Goal: Task Accomplishment & Management: Use online tool/utility

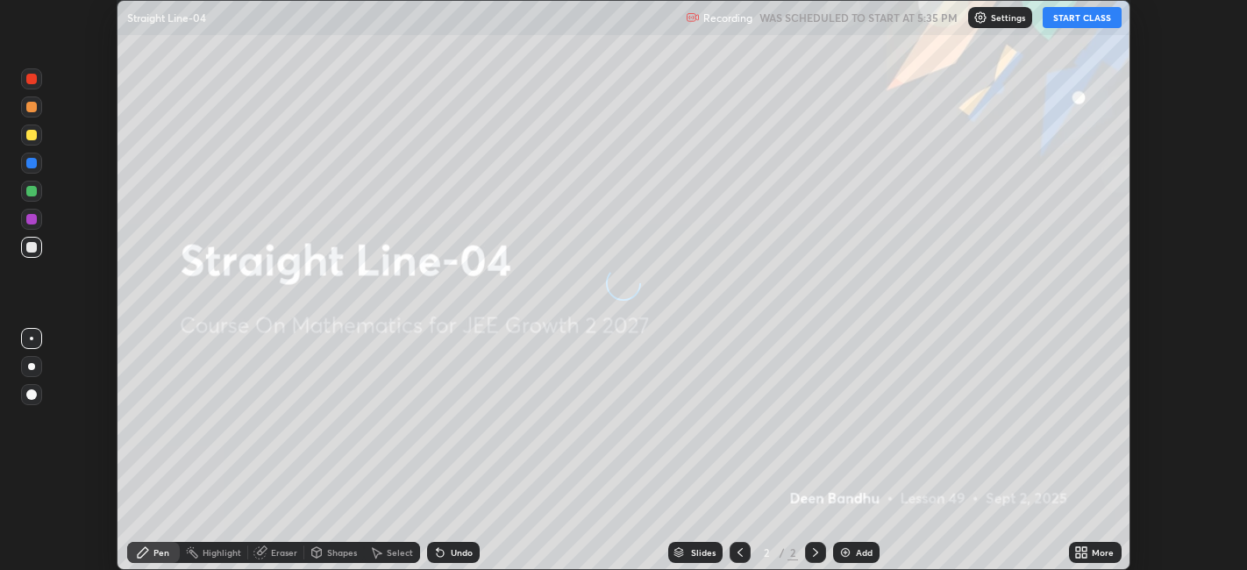
scroll to position [570, 1247]
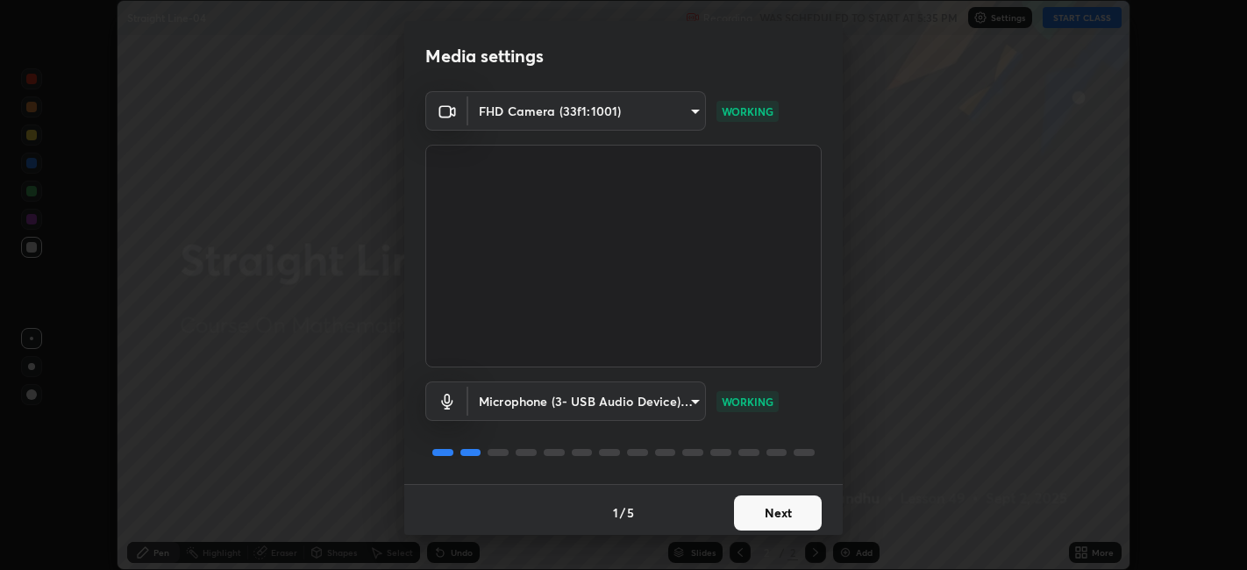
click at [797, 504] on button "Next" at bounding box center [778, 513] width 88 height 35
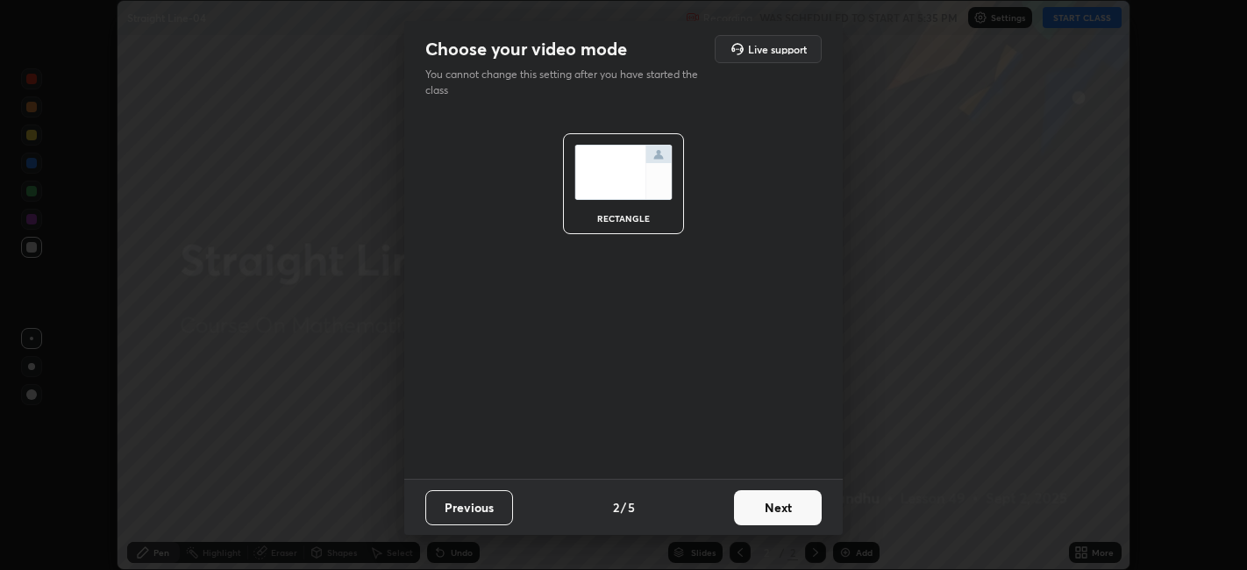
click at [803, 506] on button "Next" at bounding box center [778, 507] width 88 height 35
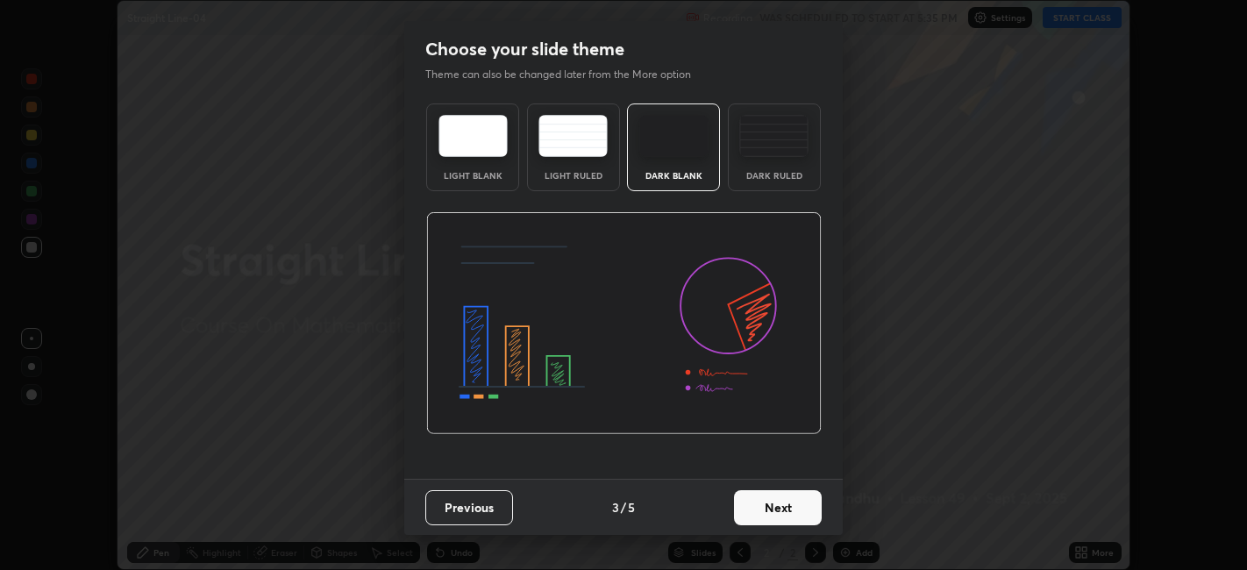
click at [805, 501] on button "Next" at bounding box center [778, 507] width 88 height 35
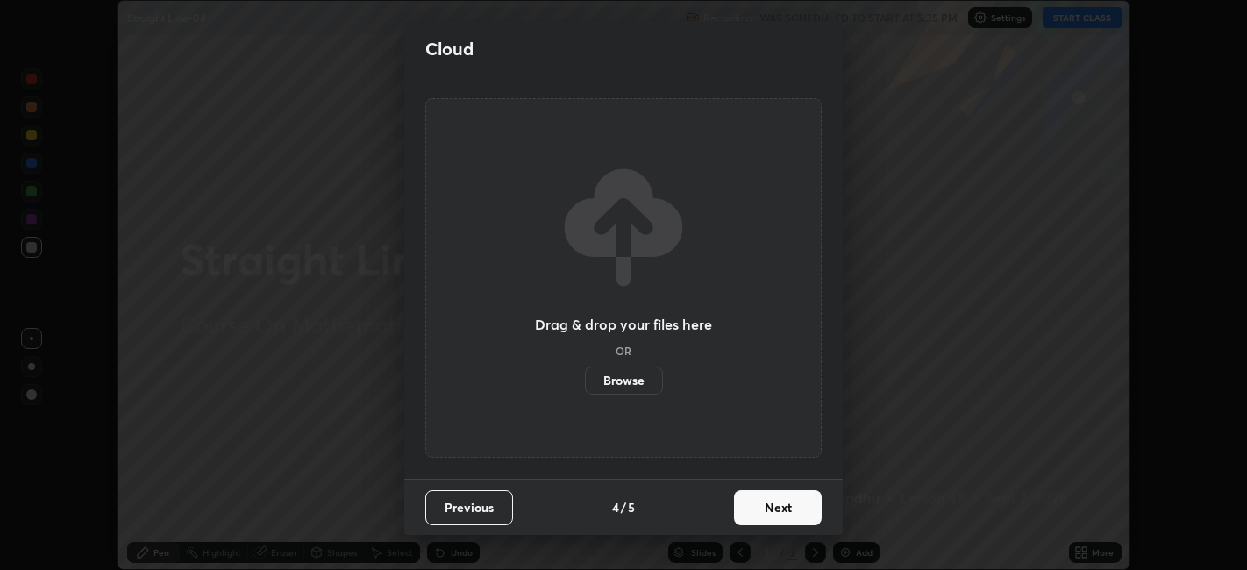
click at [804, 502] on button "Next" at bounding box center [778, 507] width 88 height 35
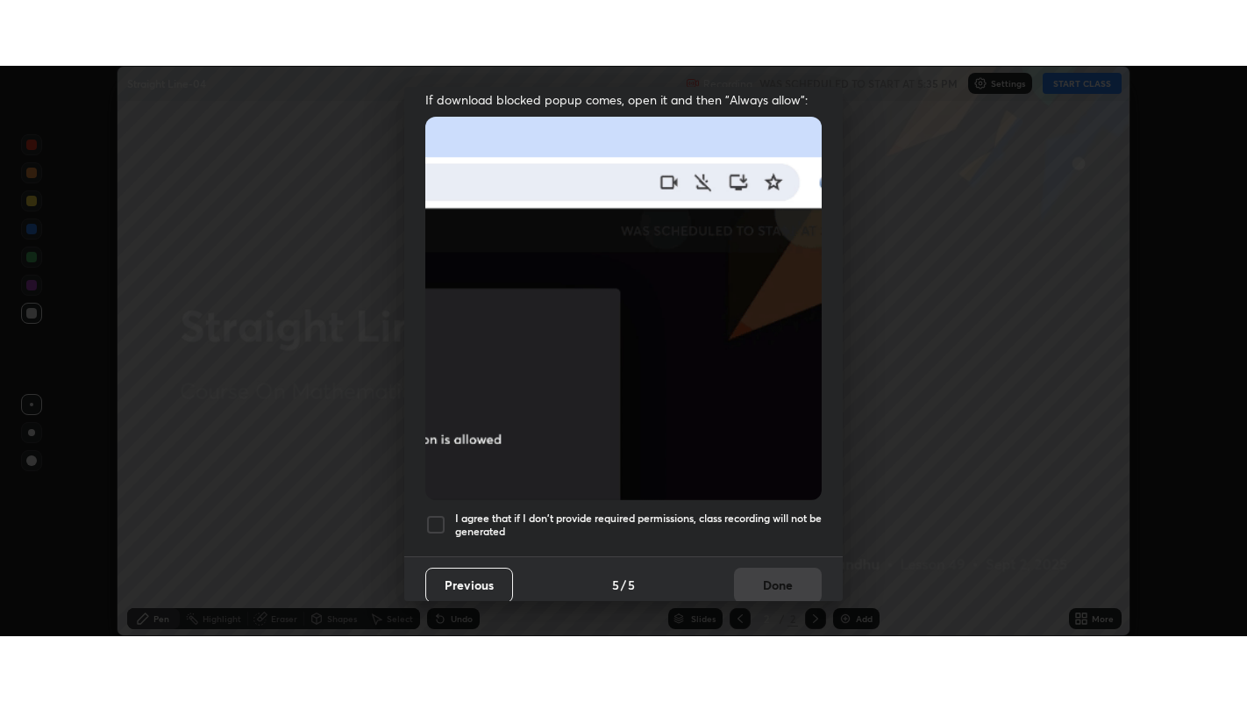
scroll to position [362, 0]
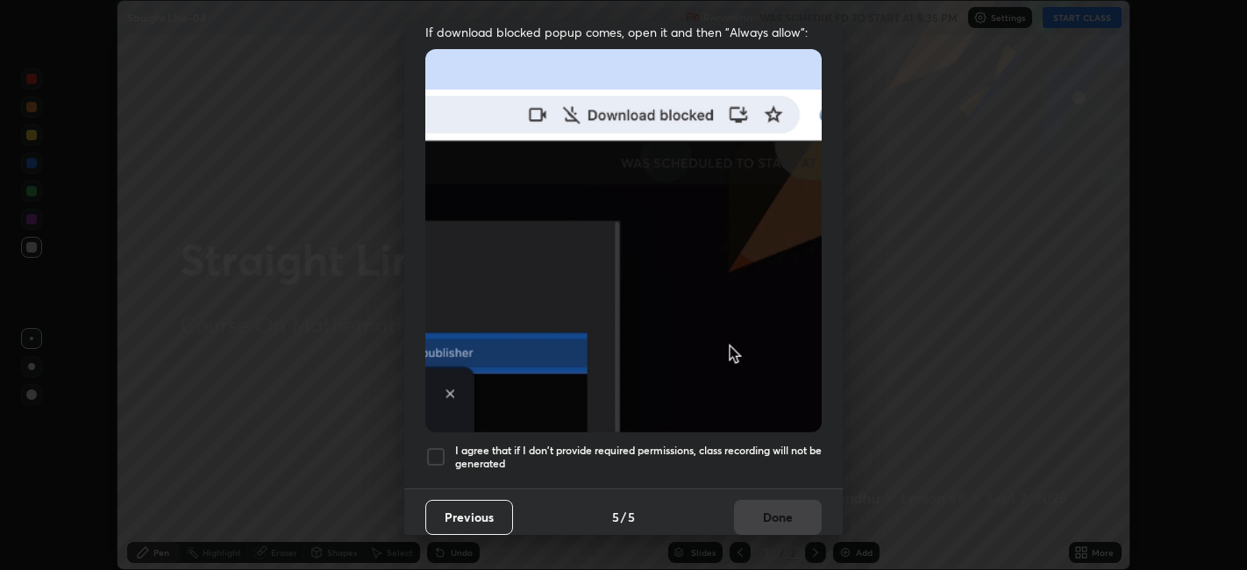
click at [781, 444] on h5 "I agree that if I don't provide required permissions, class recording will not …" at bounding box center [638, 457] width 367 height 27
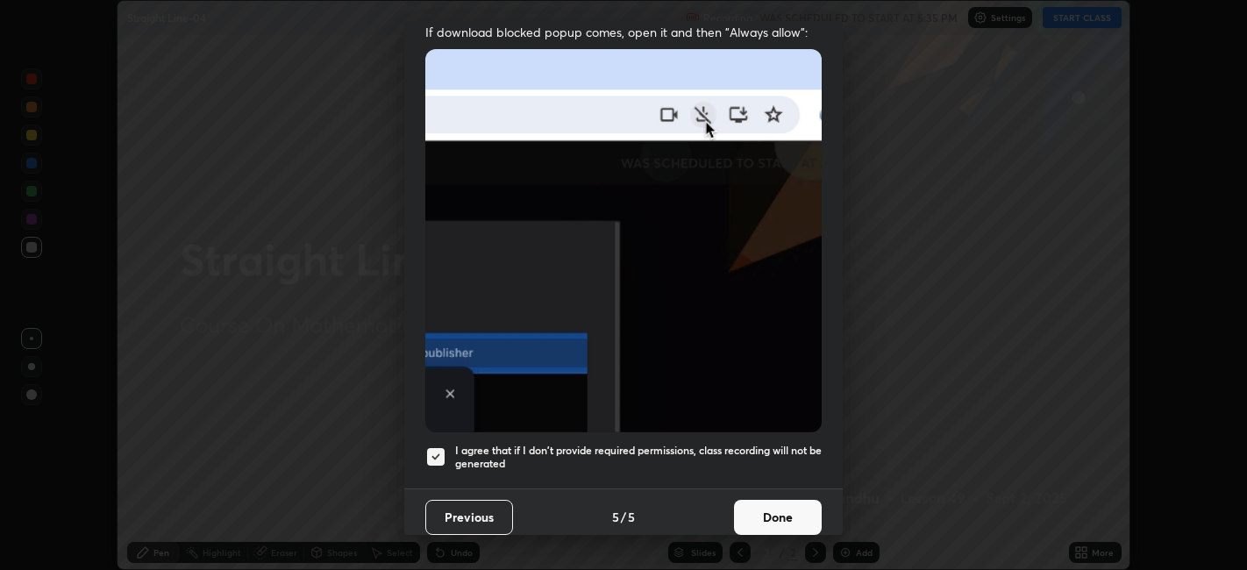
click at [797, 504] on button "Done" at bounding box center [778, 517] width 88 height 35
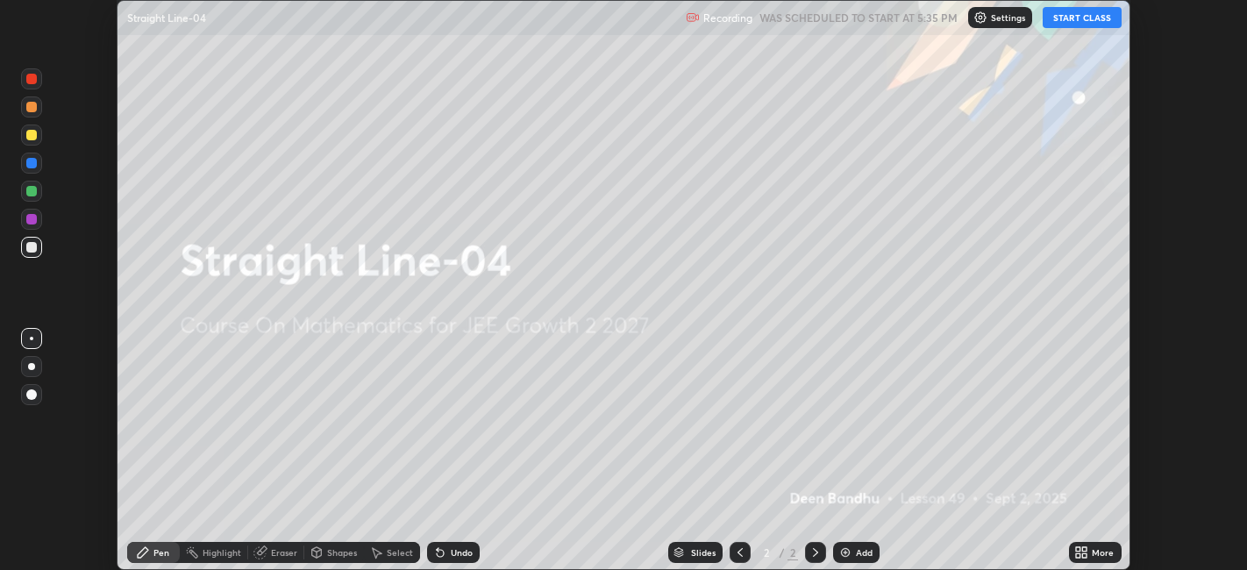
click at [1080, 547] on icon at bounding box center [1082, 553] width 14 height 14
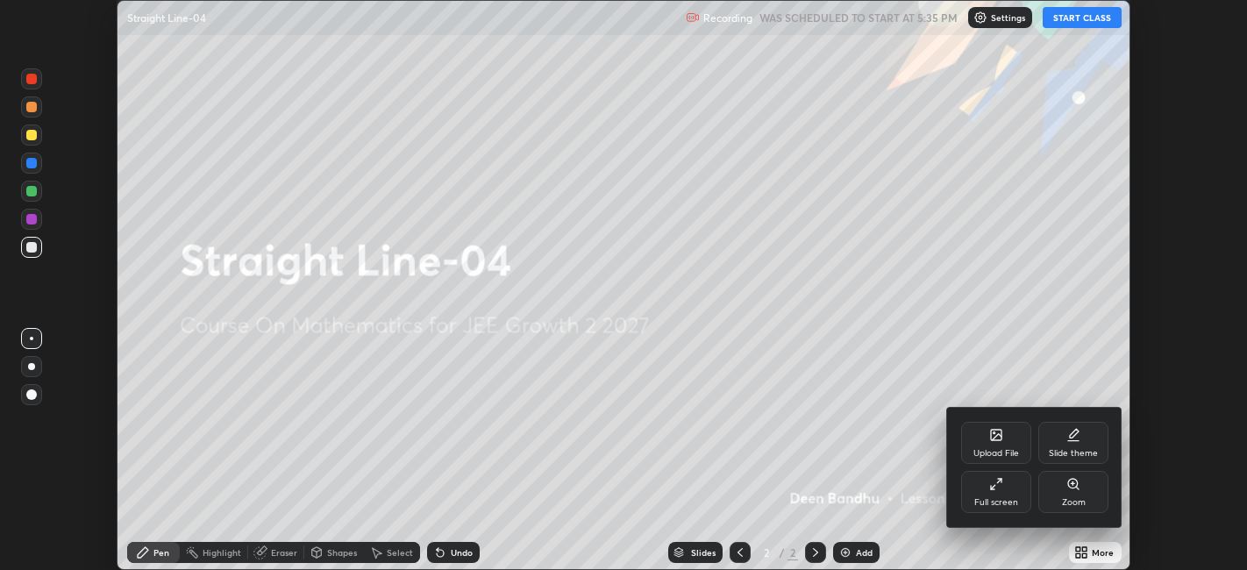
click at [1006, 486] on div "Full screen" at bounding box center [996, 492] width 70 height 42
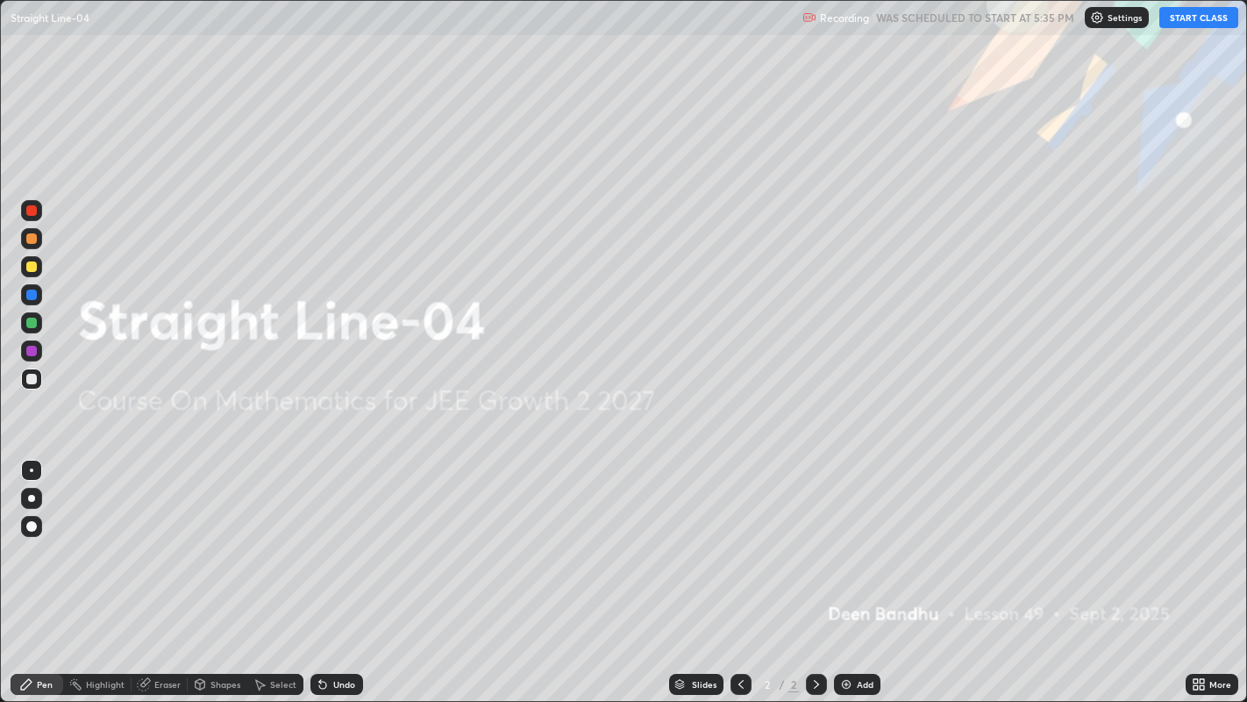
scroll to position [702, 1247]
click at [1211, 26] on button "START CLASS" at bounding box center [1199, 17] width 79 height 21
click at [861, 569] on div "Add" at bounding box center [865, 684] width 17 height 9
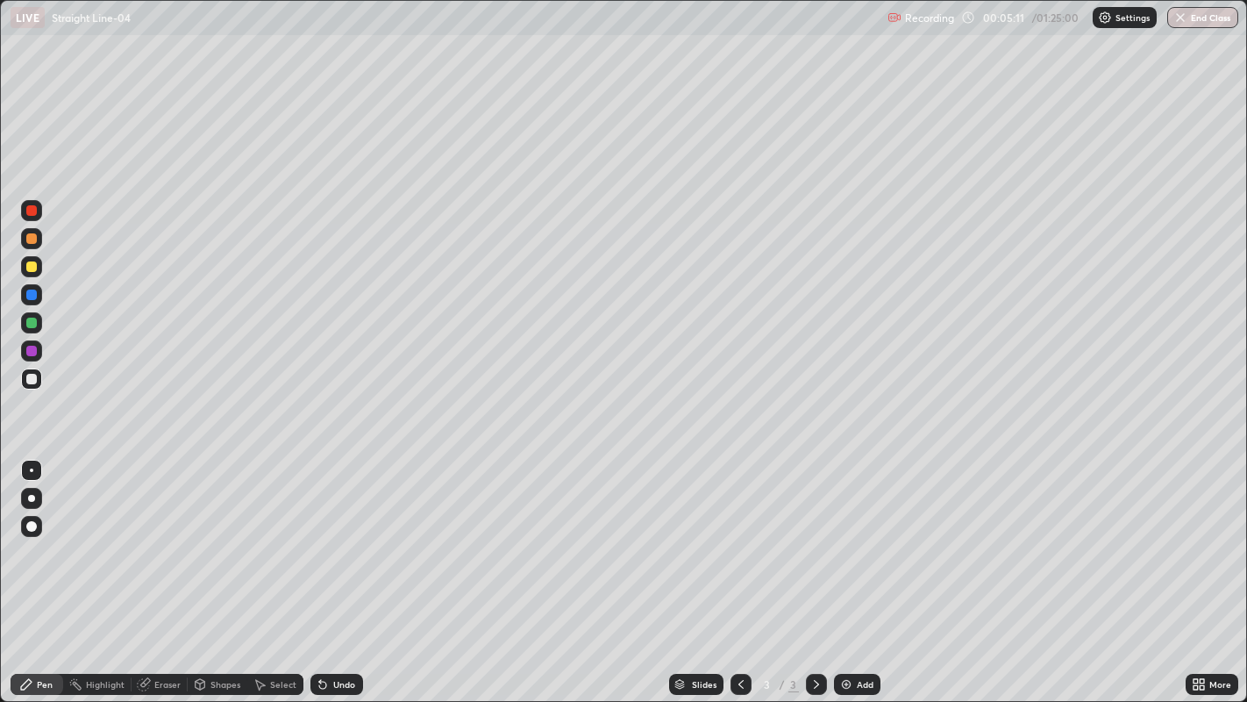
click at [32, 324] on div at bounding box center [31, 323] width 11 height 11
click at [865, 569] on div "Add" at bounding box center [865, 684] width 17 height 9
click at [36, 240] on div at bounding box center [31, 238] width 11 height 11
click at [737, 569] on icon at bounding box center [741, 684] width 14 height 14
click at [814, 569] on icon at bounding box center [817, 684] width 14 height 14
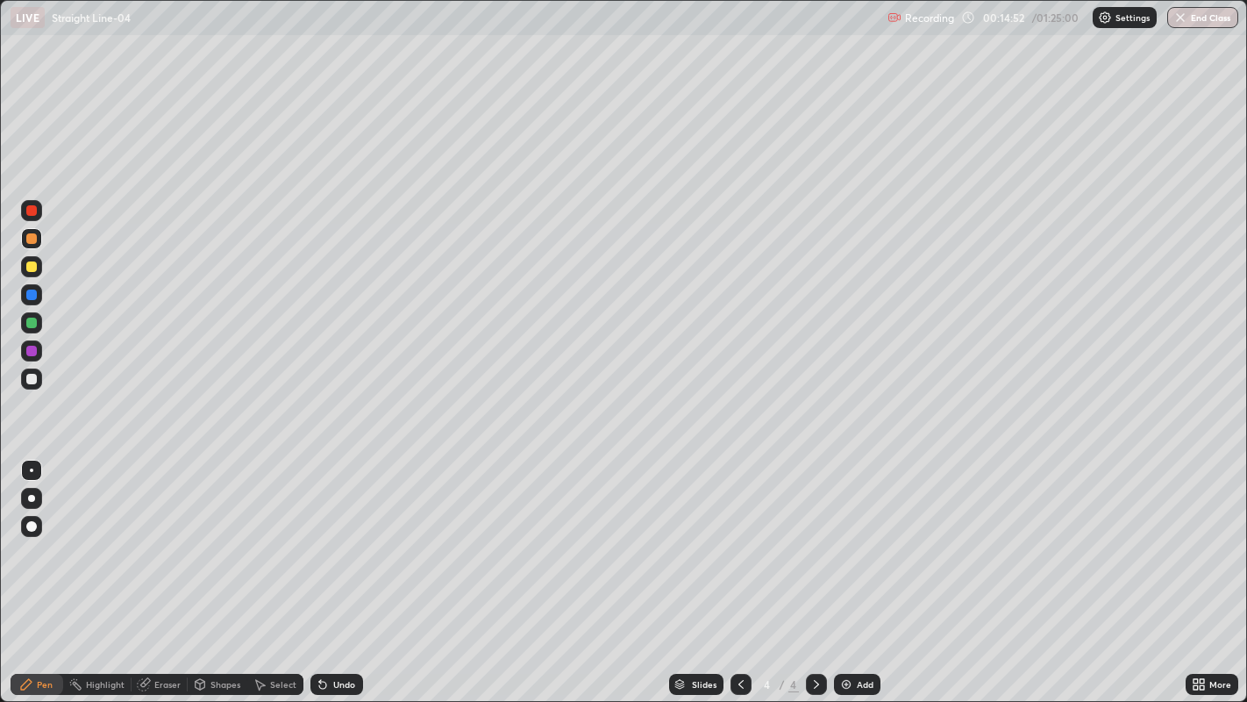
click at [863, 569] on div "Add" at bounding box center [865, 684] width 17 height 9
click at [36, 354] on div at bounding box center [31, 350] width 21 height 21
click at [739, 569] on icon at bounding box center [741, 684] width 14 height 14
click at [740, 569] on icon at bounding box center [741, 684] width 14 height 14
click at [817, 569] on icon at bounding box center [817, 684] width 14 height 14
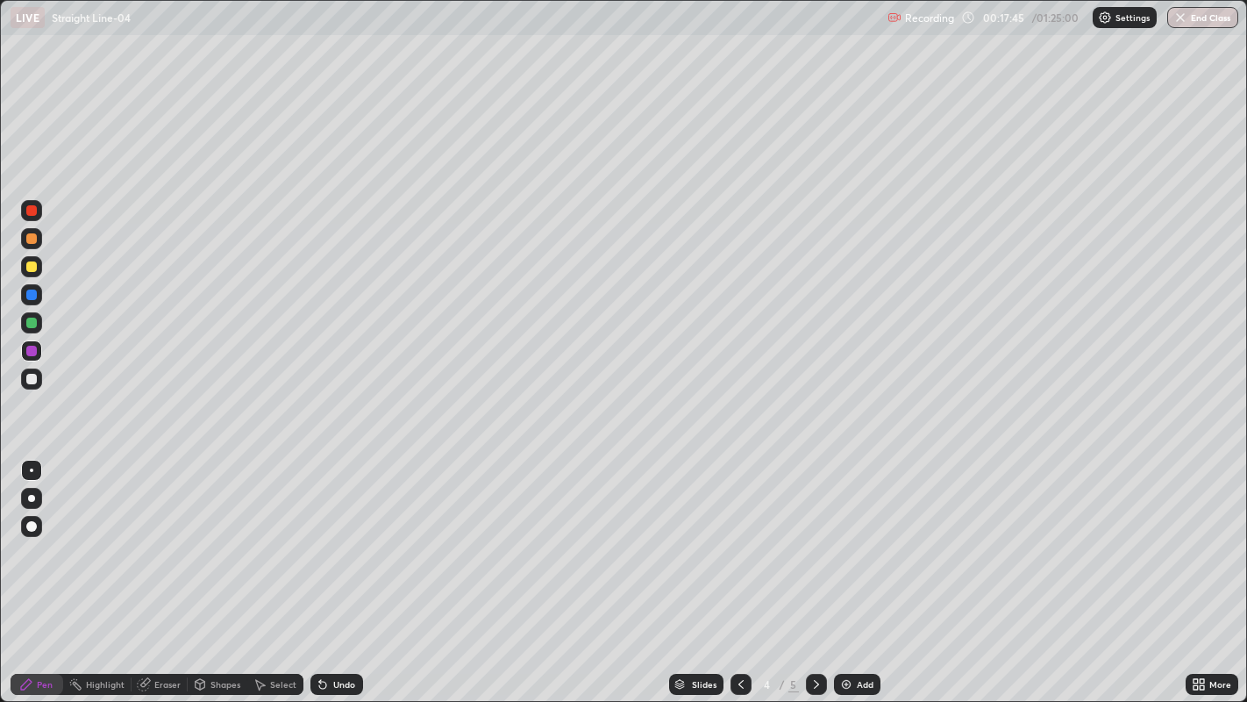
click at [817, 569] on icon at bounding box center [817, 684] width 14 height 14
click at [31, 375] on div at bounding box center [31, 379] width 11 height 11
click at [32, 351] on div at bounding box center [31, 351] width 11 height 11
click at [32, 377] on div at bounding box center [31, 379] width 11 height 11
click at [861, 569] on div "Add" at bounding box center [865, 684] width 17 height 9
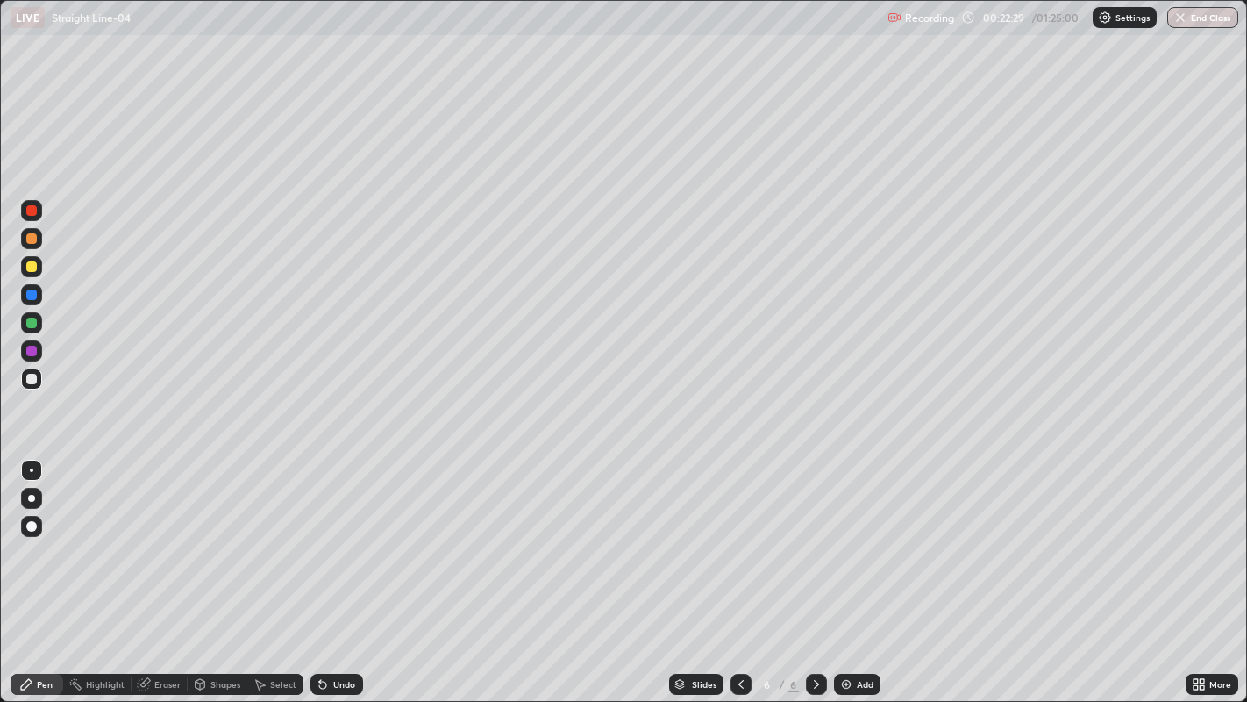
click at [34, 241] on div at bounding box center [31, 238] width 11 height 11
click at [163, 569] on div "Eraser" at bounding box center [167, 684] width 26 height 9
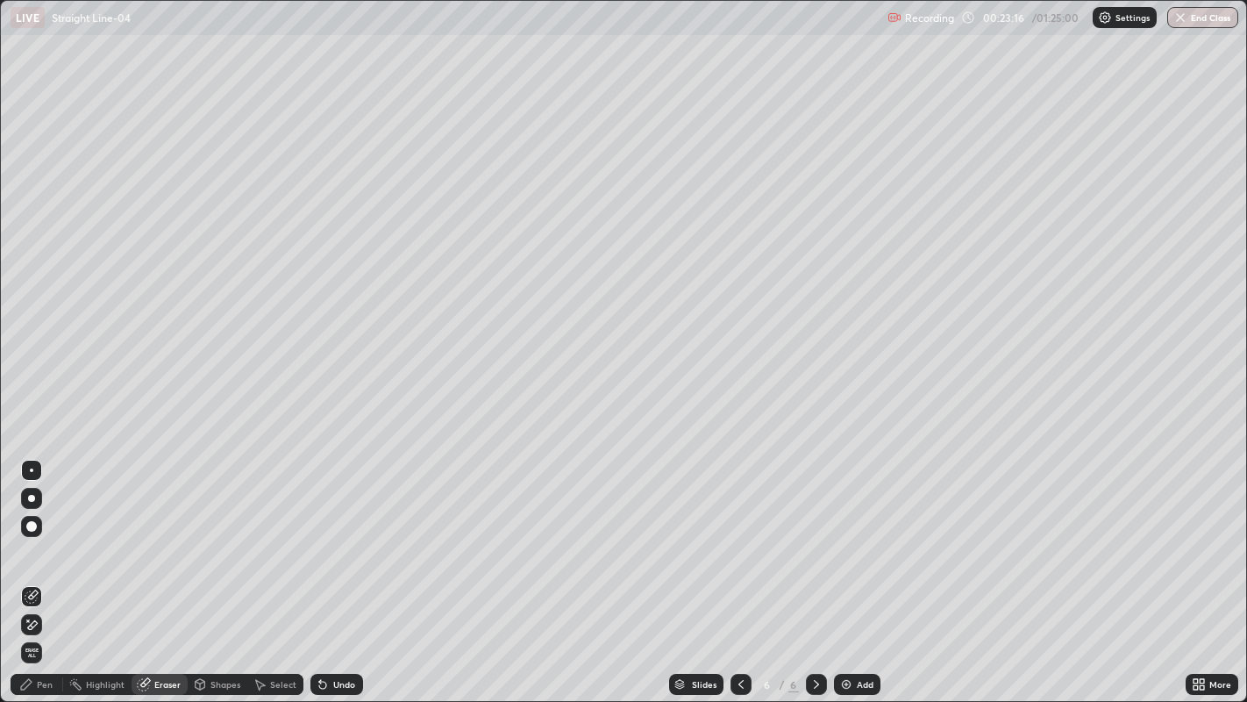
click at [44, 569] on div "Pen" at bounding box center [45, 684] width 16 height 9
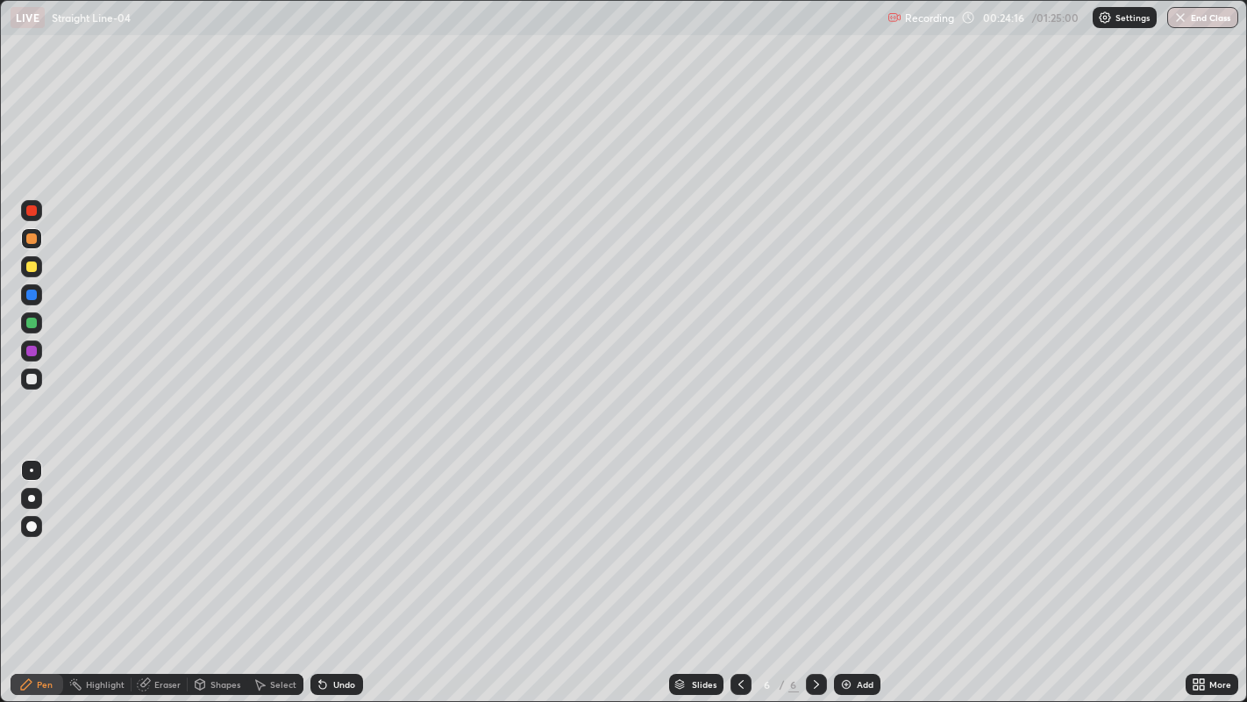
click at [30, 351] on div at bounding box center [31, 351] width 11 height 11
click at [32, 243] on div at bounding box center [31, 238] width 11 height 11
click at [862, 569] on div "Add" at bounding box center [865, 684] width 17 height 9
click at [738, 569] on icon at bounding box center [741, 684] width 14 height 14
click at [815, 569] on icon at bounding box center [817, 684] width 14 height 14
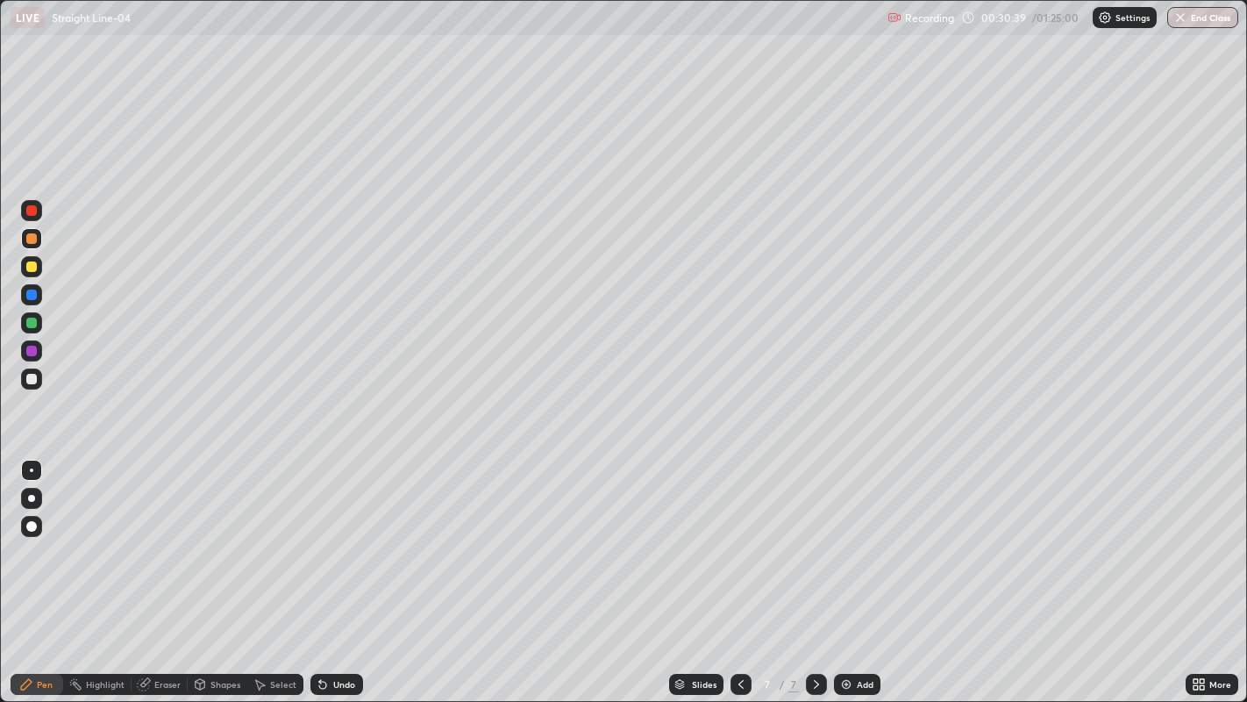
click at [30, 268] on div at bounding box center [31, 266] width 11 height 11
click at [32, 322] on div at bounding box center [31, 323] width 11 height 11
click at [863, 569] on div "Add" at bounding box center [865, 684] width 17 height 9
click at [31, 354] on div at bounding box center [31, 351] width 11 height 11
click at [168, 569] on div "Eraser" at bounding box center [167, 684] width 26 height 9
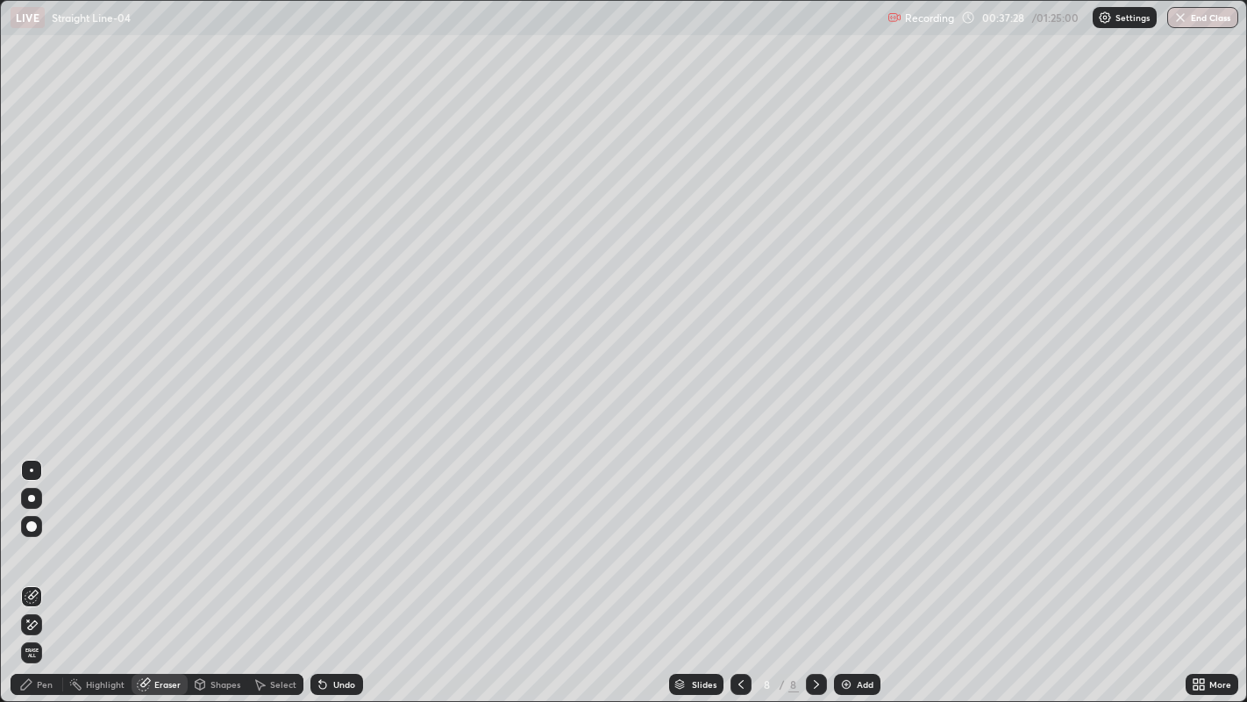
click at [44, 569] on div "Pen" at bounding box center [45, 684] width 16 height 9
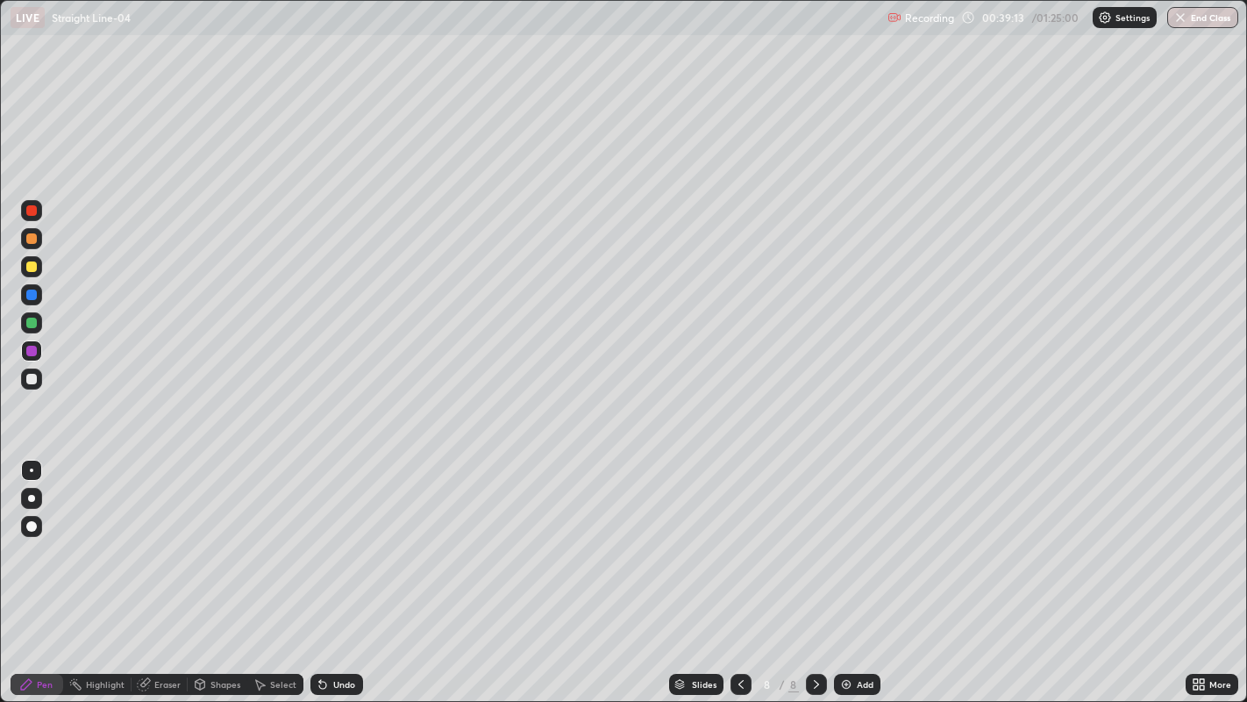
click at [32, 323] on div at bounding box center [31, 323] width 11 height 11
click at [27, 265] on div at bounding box center [31, 266] width 11 height 11
click at [172, 569] on div "Eraser" at bounding box center [167, 684] width 26 height 9
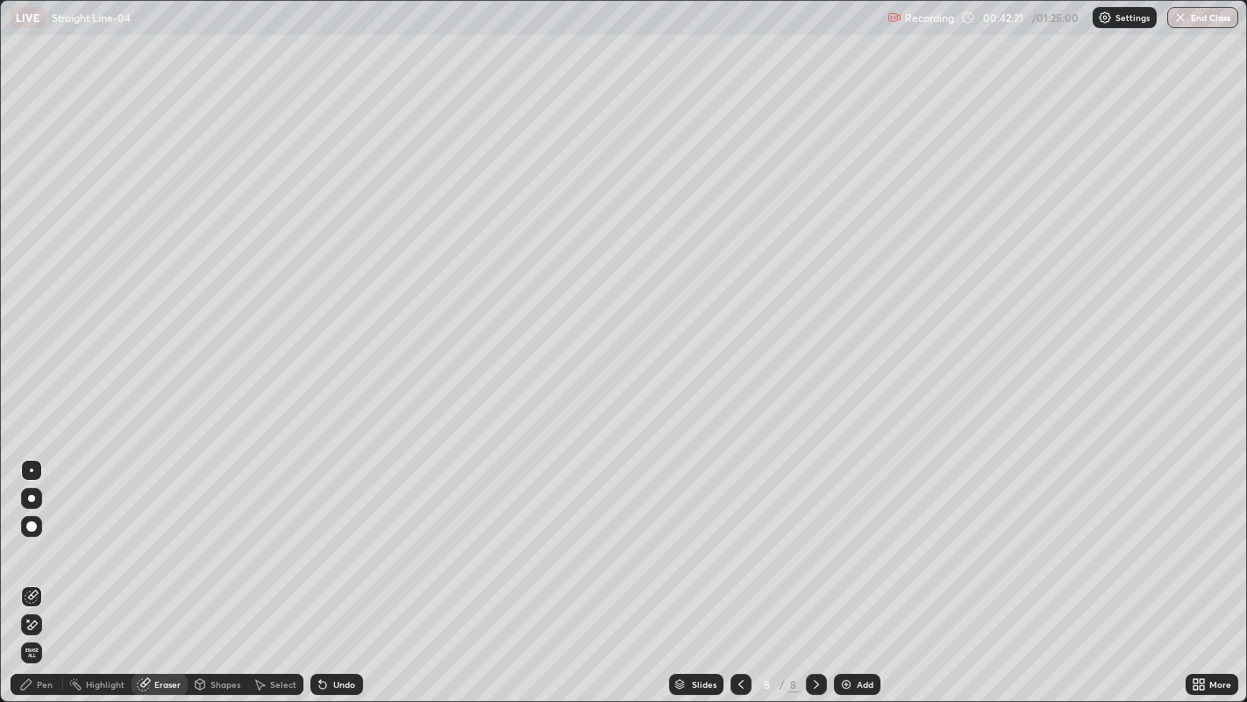
click at [53, 569] on div "Pen" at bounding box center [37, 684] width 53 height 21
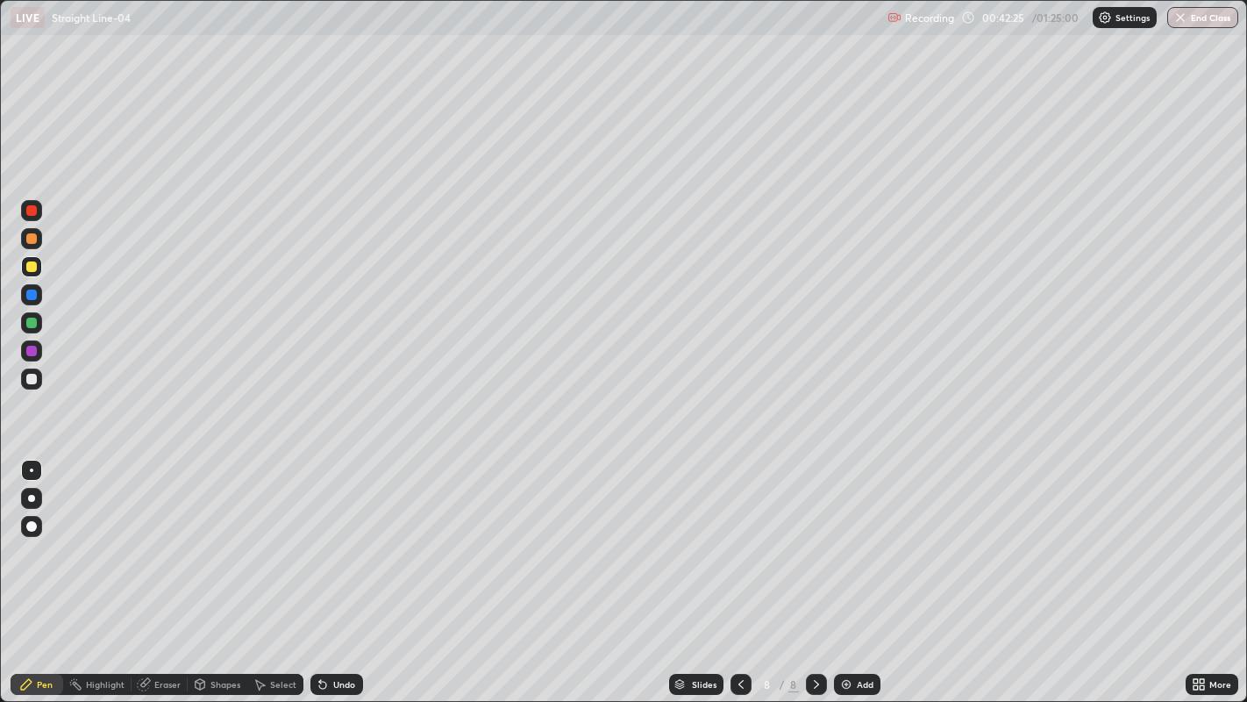
click at [53, 569] on div "Pen" at bounding box center [37, 684] width 53 height 21
click at [866, 569] on div "Add" at bounding box center [865, 684] width 17 height 9
click at [739, 569] on icon at bounding box center [741, 684] width 14 height 14
click at [740, 569] on icon at bounding box center [741, 684] width 5 height 9
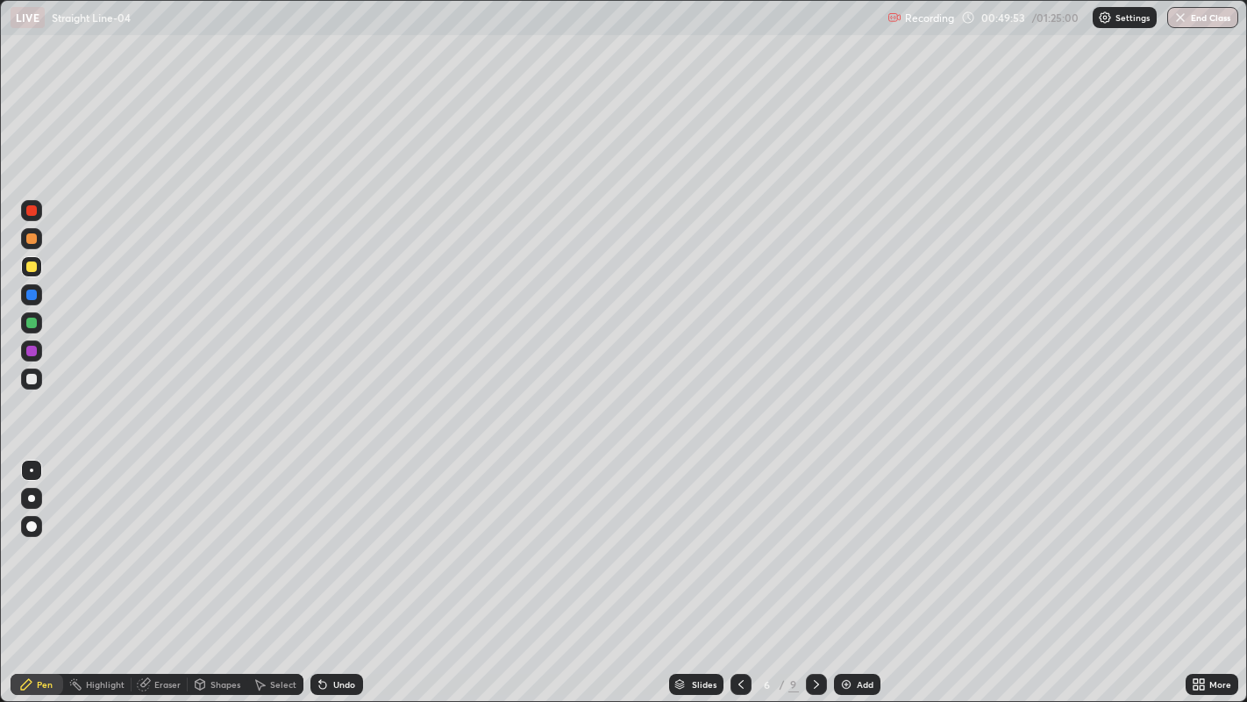
click at [740, 569] on icon at bounding box center [741, 684] width 14 height 14
click at [738, 569] on icon at bounding box center [741, 684] width 14 height 14
click at [740, 569] on icon at bounding box center [741, 684] width 14 height 14
click at [814, 569] on icon at bounding box center [817, 684] width 14 height 14
click at [814, 569] on div at bounding box center [816, 684] width 21 height 35
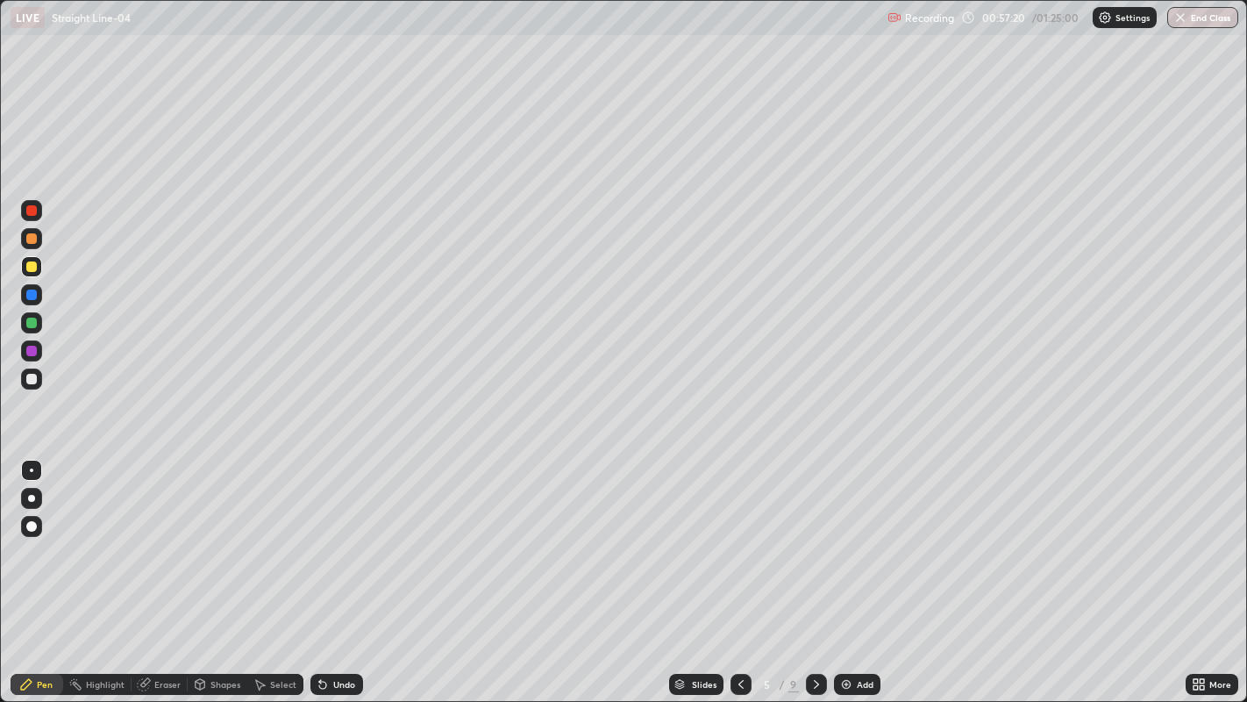
click at [814, 569] on icon at bounding box center [817, 684] width 14 height 14
click at [739, 569] on icon at bounding box center [741, 684] width 14 height 14
click at [814, 569] on icon at bounding box center [817, 684] width 14 height 14
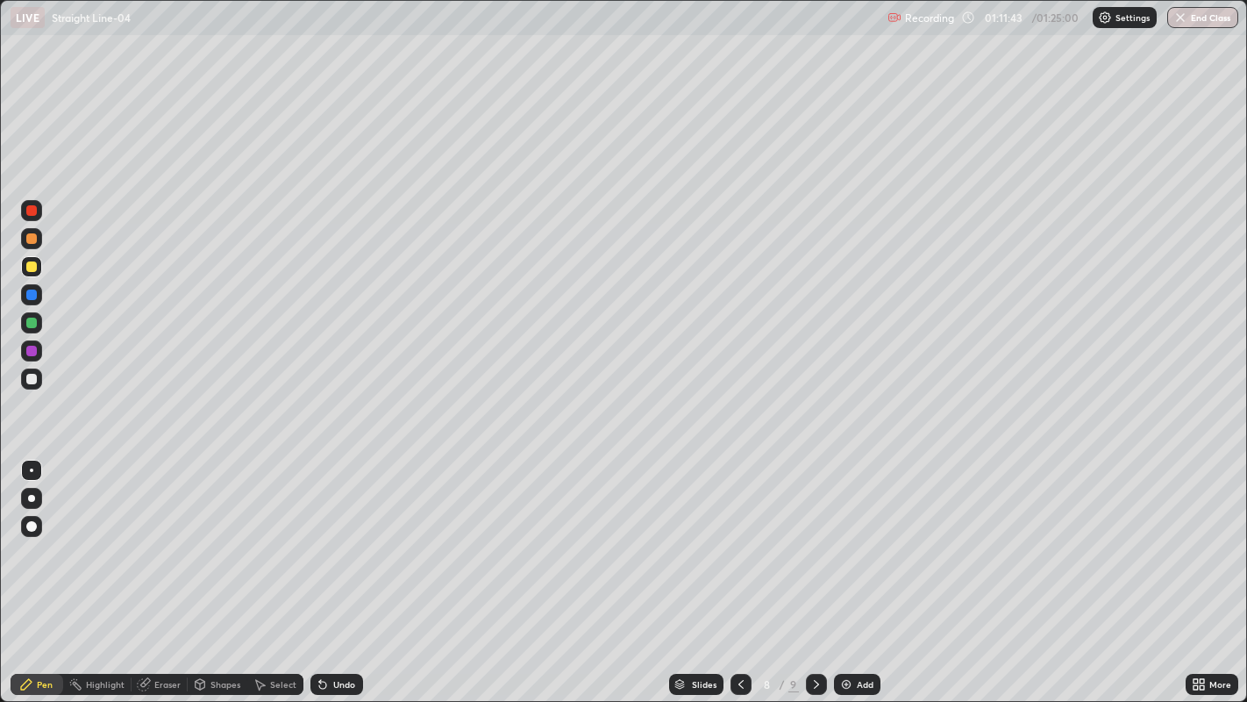
click at [813, 569] on icon at bounding box center [817, 684] width 14 height 14
click at [1208, 21] on button "End Class" at bounding box center [1203, 17] width 71 height 21
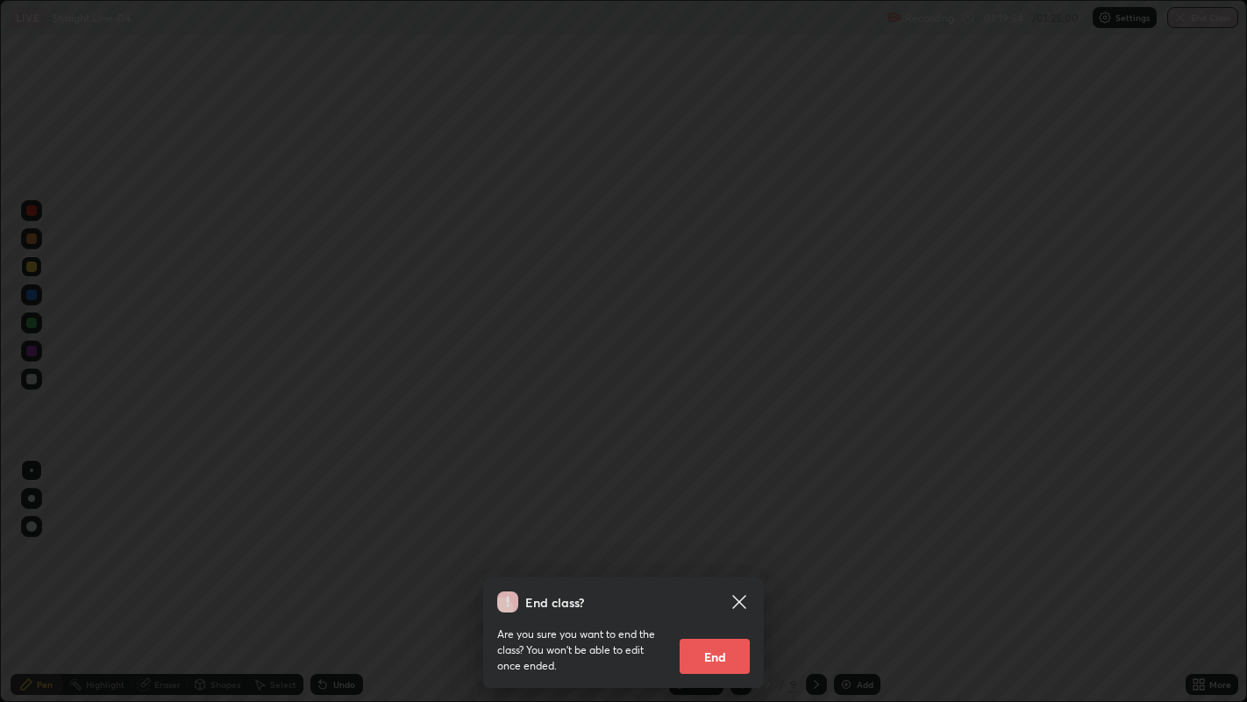
click at [746, 569] on button "End" at bounding box center [715, 656] width 70 height 35
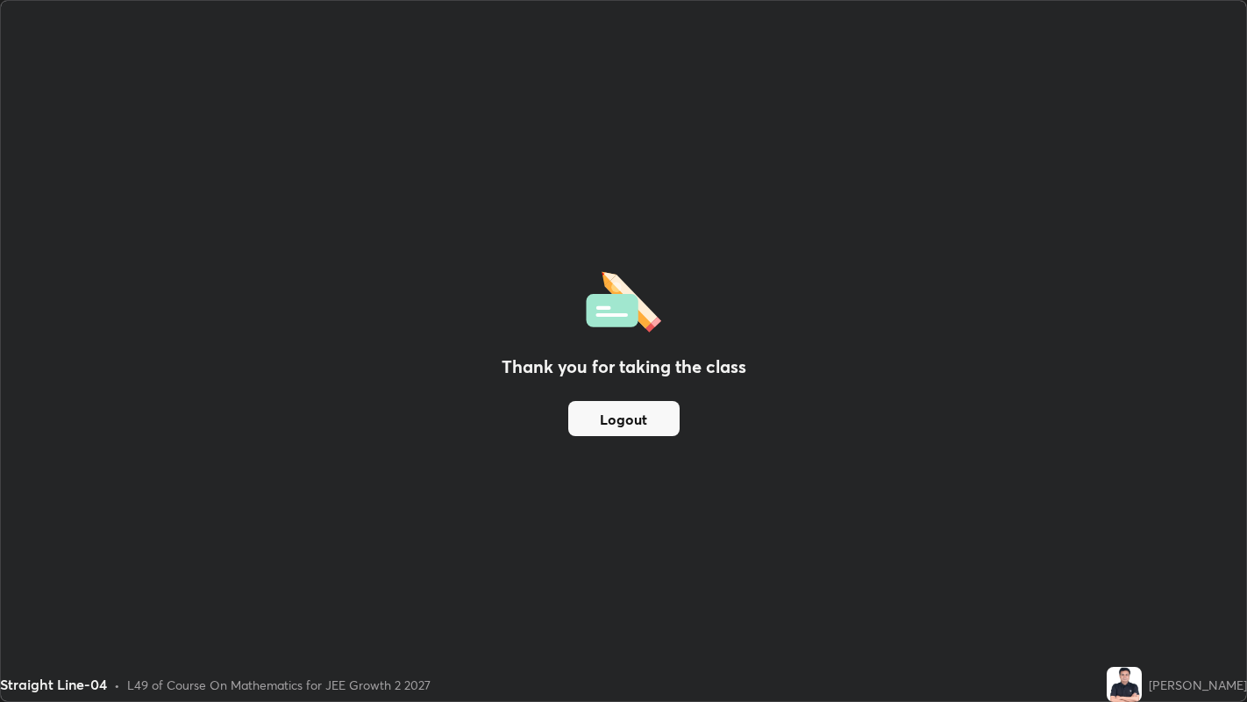
click at [661, 411] on button "Logout" at bounding box center [623, 418] width 111 height 35
